Goal: Find specific page/section: Find specific page/section

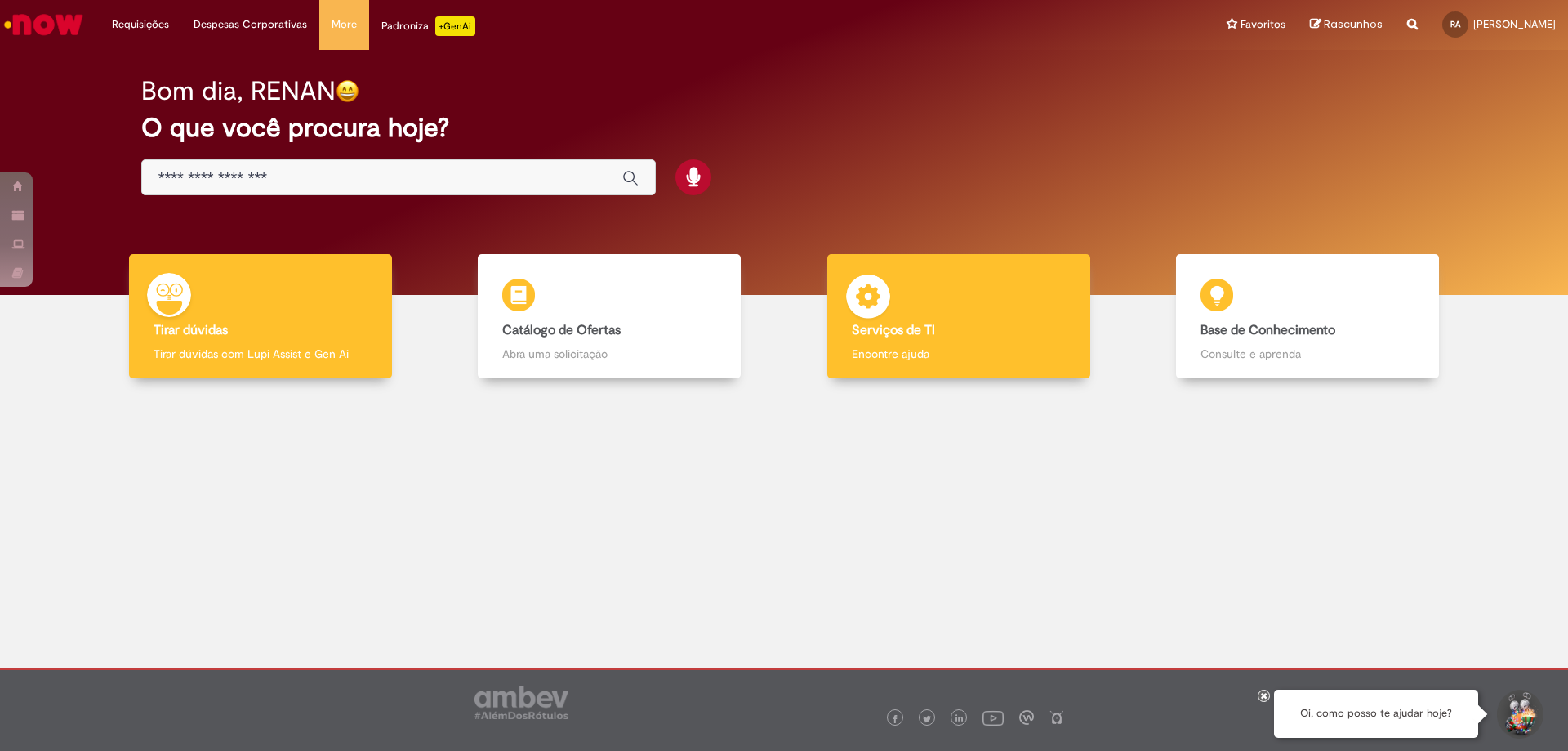
click at [879, 282] on img at bounding box center [869, 299] width 49 height 49
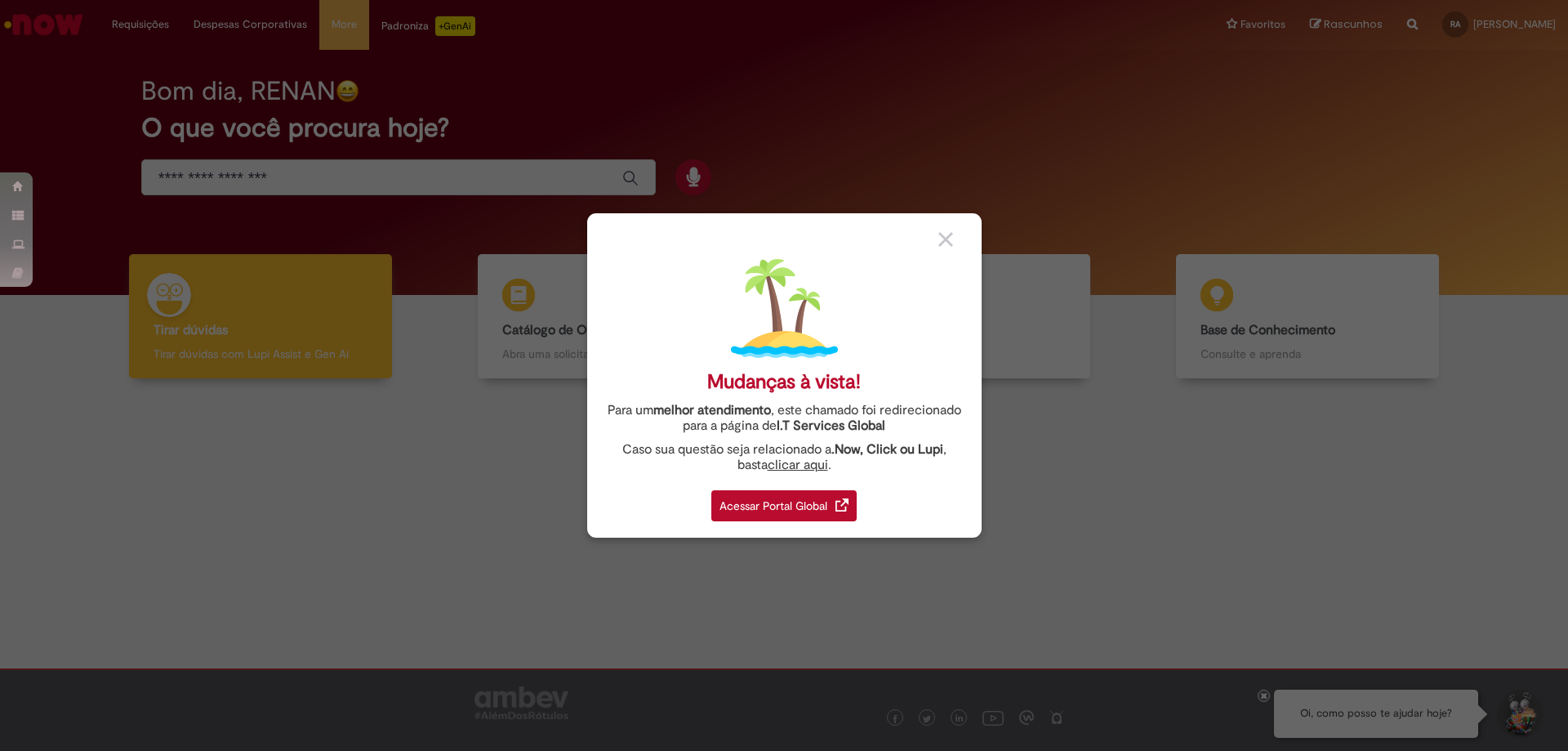
click at [797, 496] on div "Acessar Portal Global" at bounding box center [783, 506] width 145 height 31
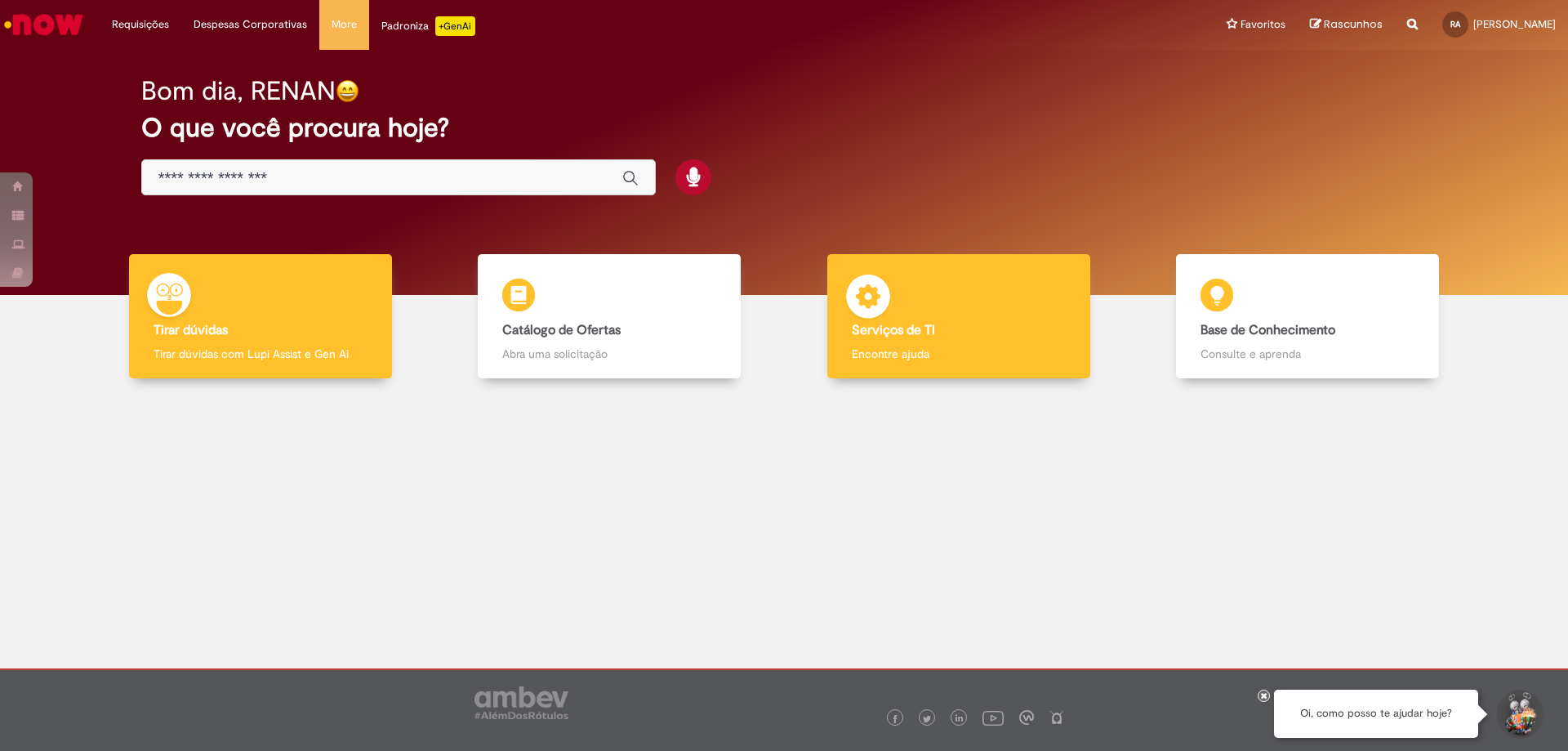
click at [994, 337] on h4 "Serviços de TI" at bounding box center [958, 330] width 214 height 14
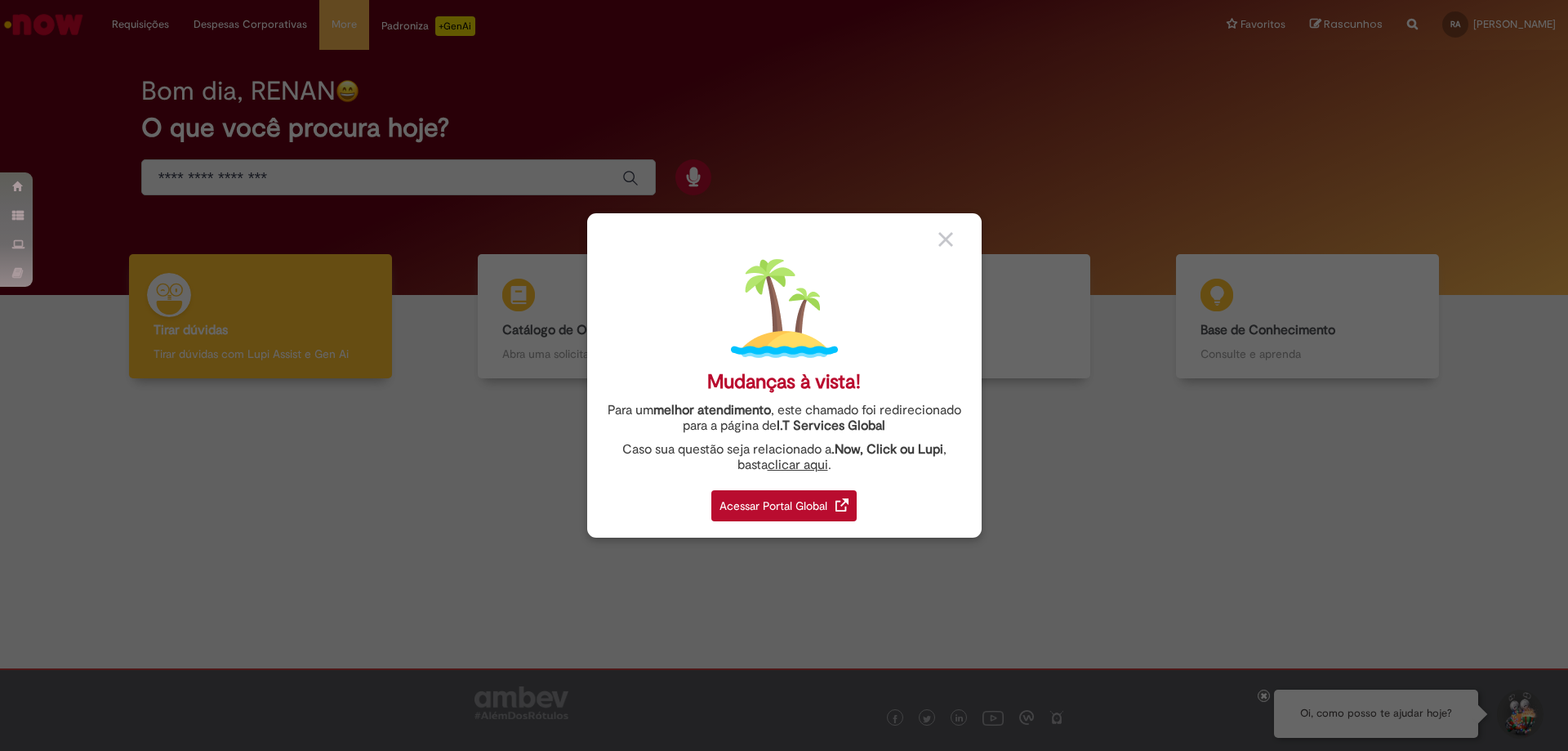
click at [804, 502] on div "Acessar Portal Global" at bounding box center [783, 506] width 145 height 31
